Goal: Task Accomplishment & Management: Manage account settings

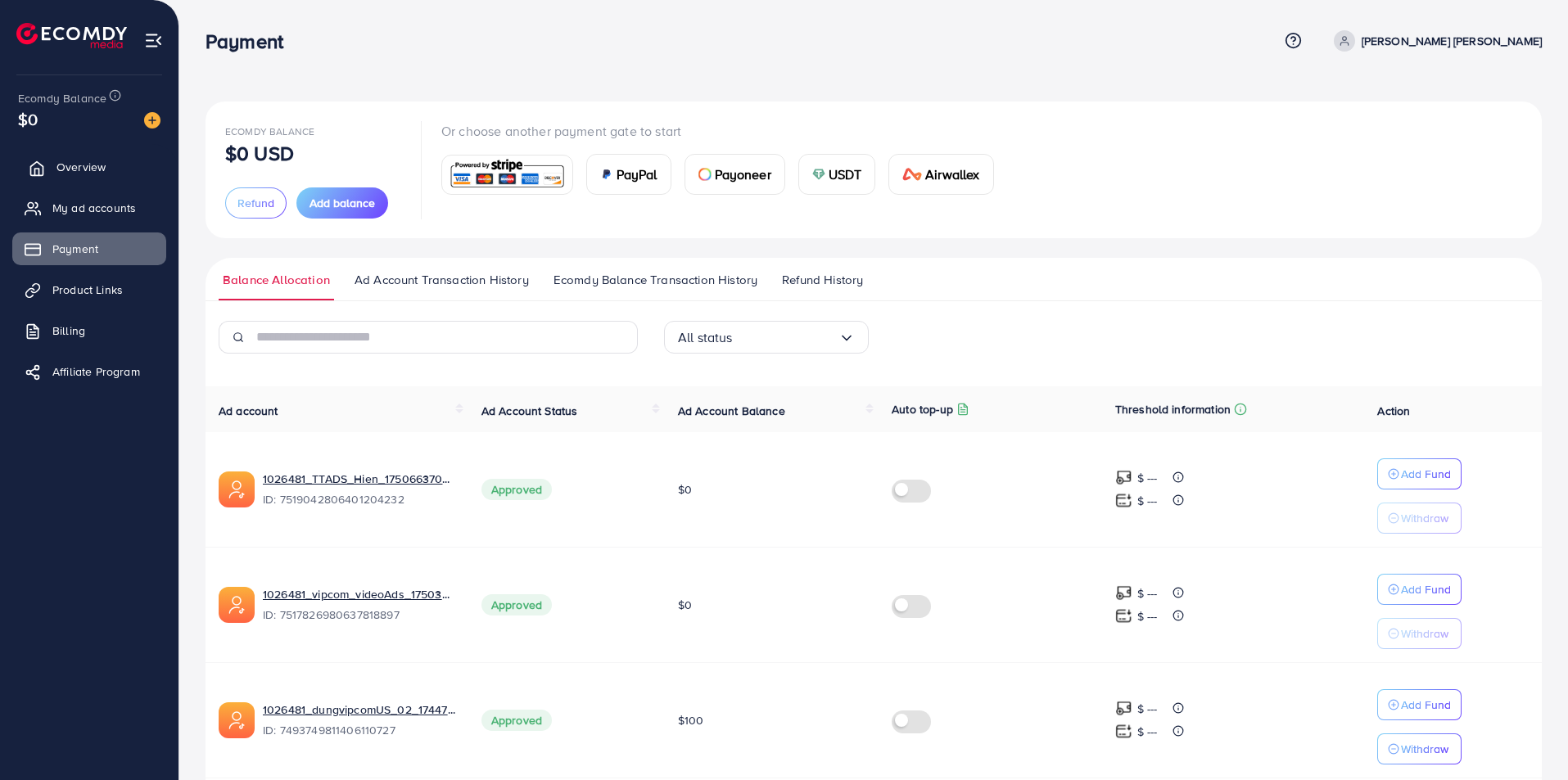
scroll to position [298, 0]
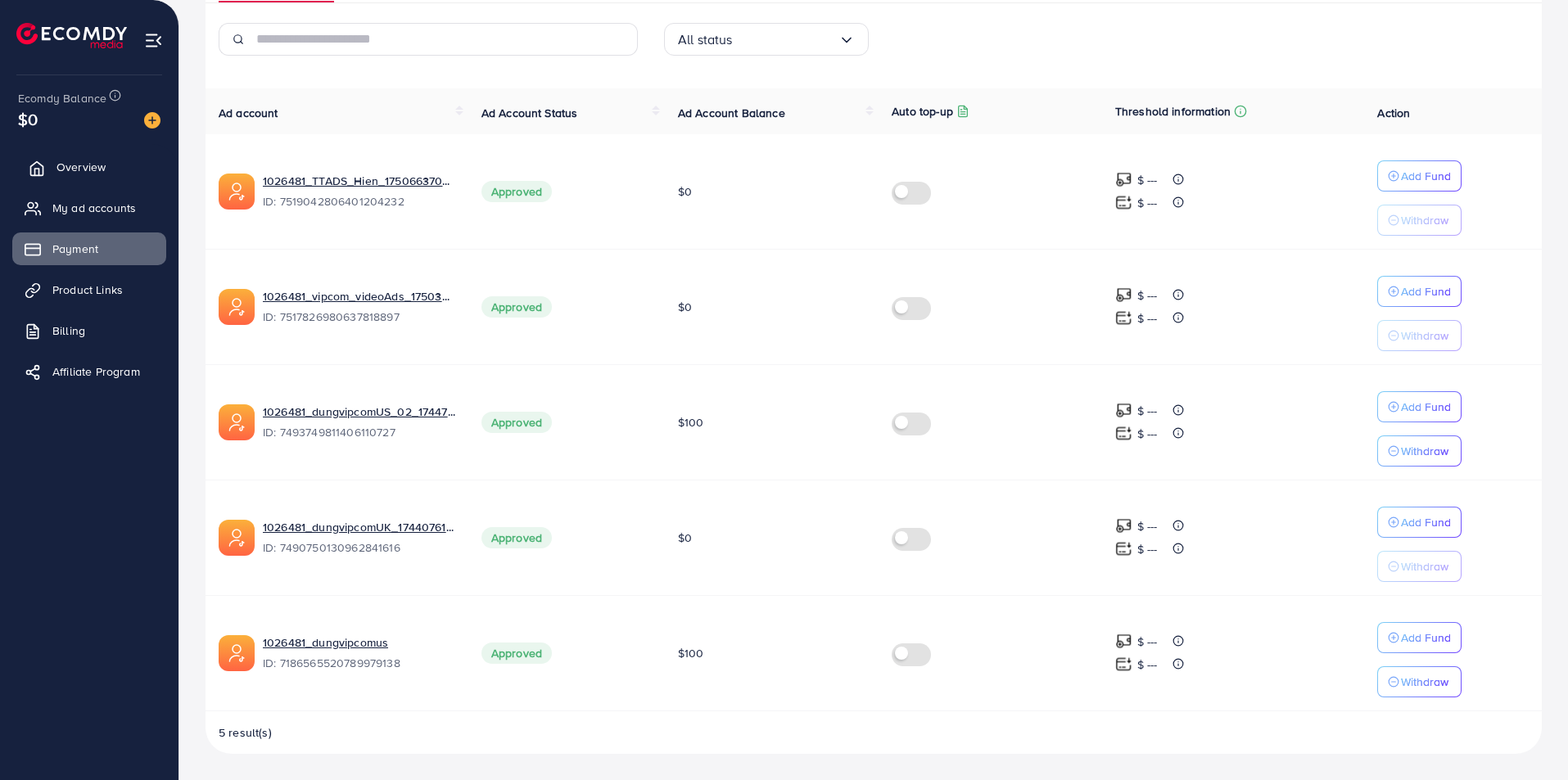
click at [74, 168] on span "Overview" at bounding box center [80, 168] width 49 height 17
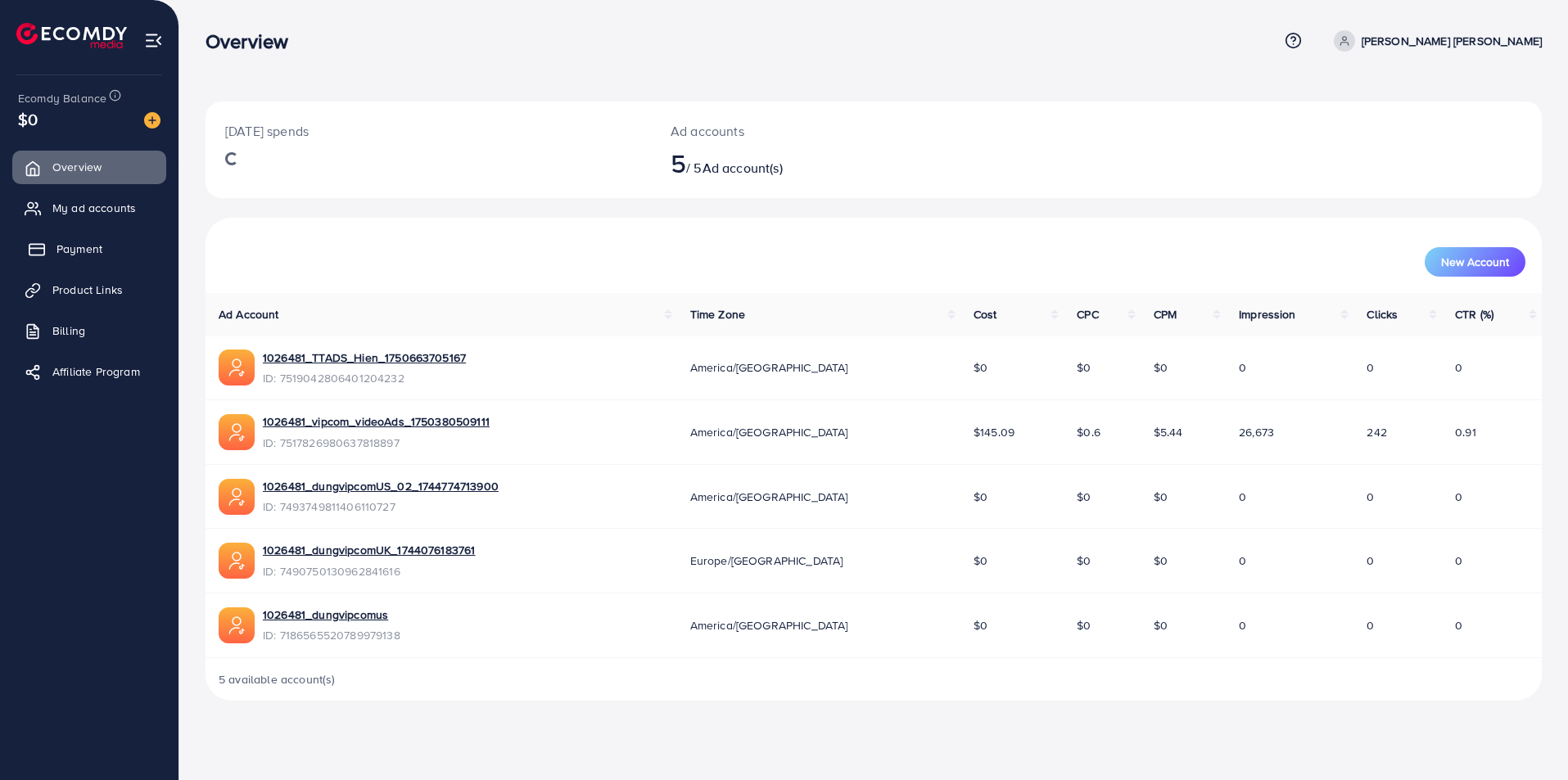
click at [91, 251] on span "Payment" at bounding box center [79, 249] width 46 height 17
